Goal: Navigation & Orientation: Find specific page/section

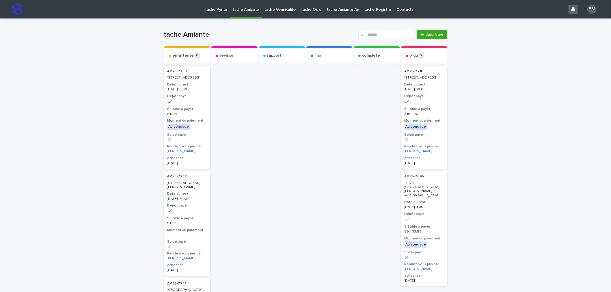
click at [209, 9] on p "tache Pyrite" at bounding box center [216, 6] width 22 height 12
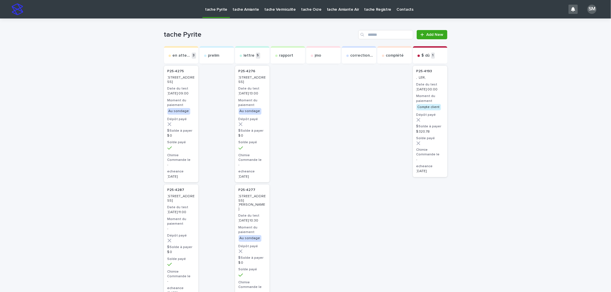
click at [239, 12] on link "tache Amiante" at bounding box center [246, 9] width 32 height 18
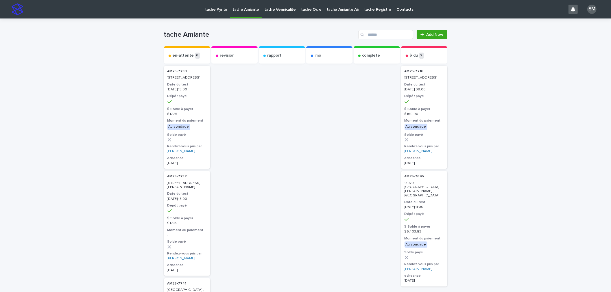
click at [270, 11] on p "tache Vermiculite" at bounding box center [280, 6] width 32 height 12
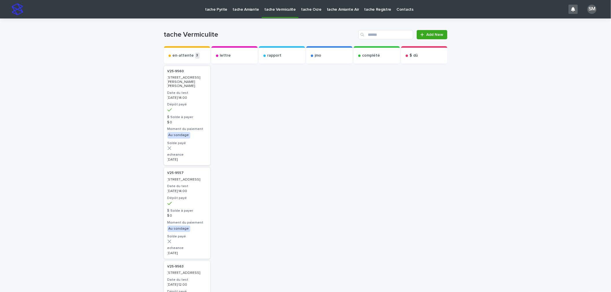
click at [234, 10] on p "tache Amiante" at bounding box center [245, 6] width 27 height 12
